Goal: Task Accomplishment & Management: Manage account settings

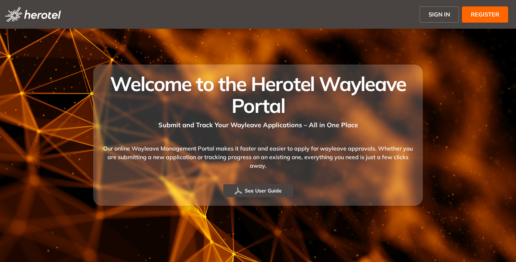
click at [436, 13] on span "SIGN IN" at bounding box center [438, 14] width 21 height 9
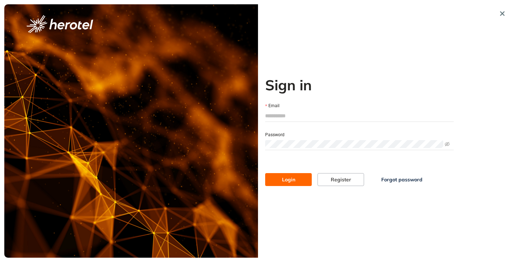
click at [289, 115] on input "Email" at bounding box center [359, 115] width 188 height 11
type input "**********"
click at [265, 173] on button "Login" at bounding box center [288, 179] width 47 height 13
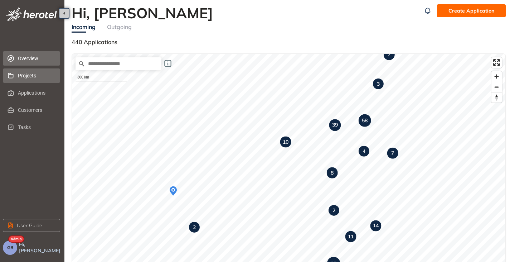
click at [29, 71] on span "Projects" at bounding box center [36, 75] width 37 height 14
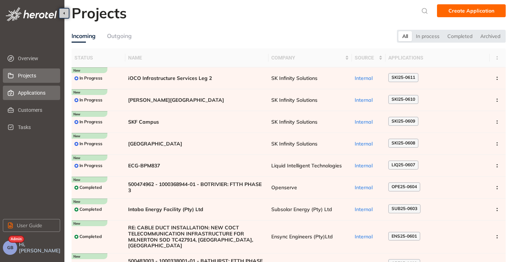
click at [25, 96] on span "Applications" at bounding box center [36, 93] width 37 height 14
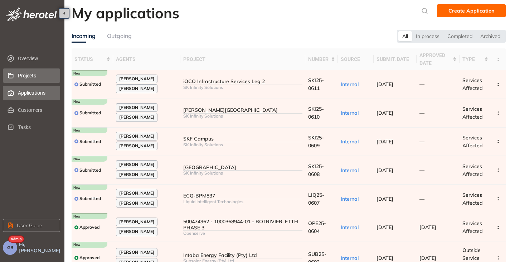
click at [31, 73] on span "Projects" at bounding box center [36, 75] width 37 height 14
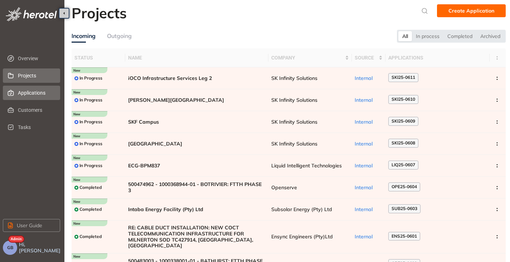
click at [25, 93] on span "Applications" at bounding box center [36, 93] width 37 height 14
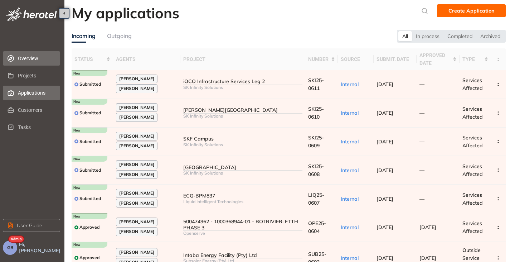
click at [25, 59] on span "Overview" at bounding box center [36, 58] width 37 height 14
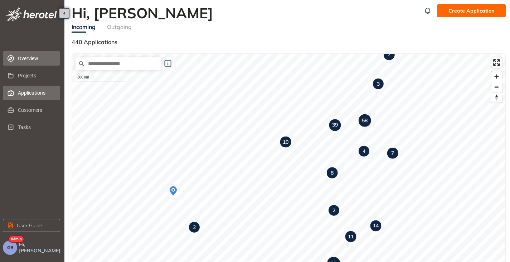
click at [19, 96] on span "Applications" at bounding box center [36, 93] width 37 height 14
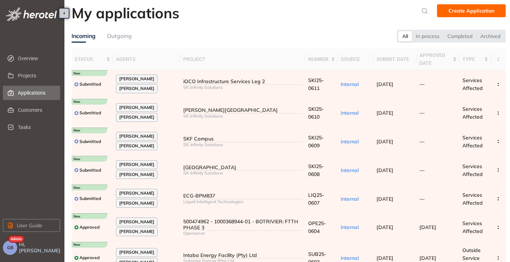
click at [16, 245] on button "GB" at bounding box center [10, 247] width 14 height 14
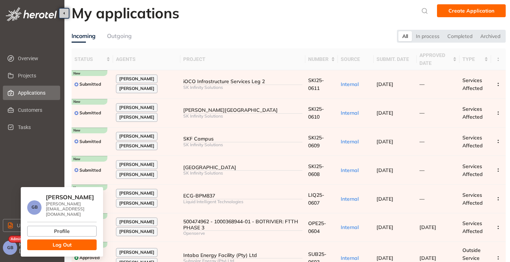
click at [51, 242] on button "Log Out" at bounding box center [61, 244] width 69 height 11
